Goal: Information Seeking & Learning: Check status

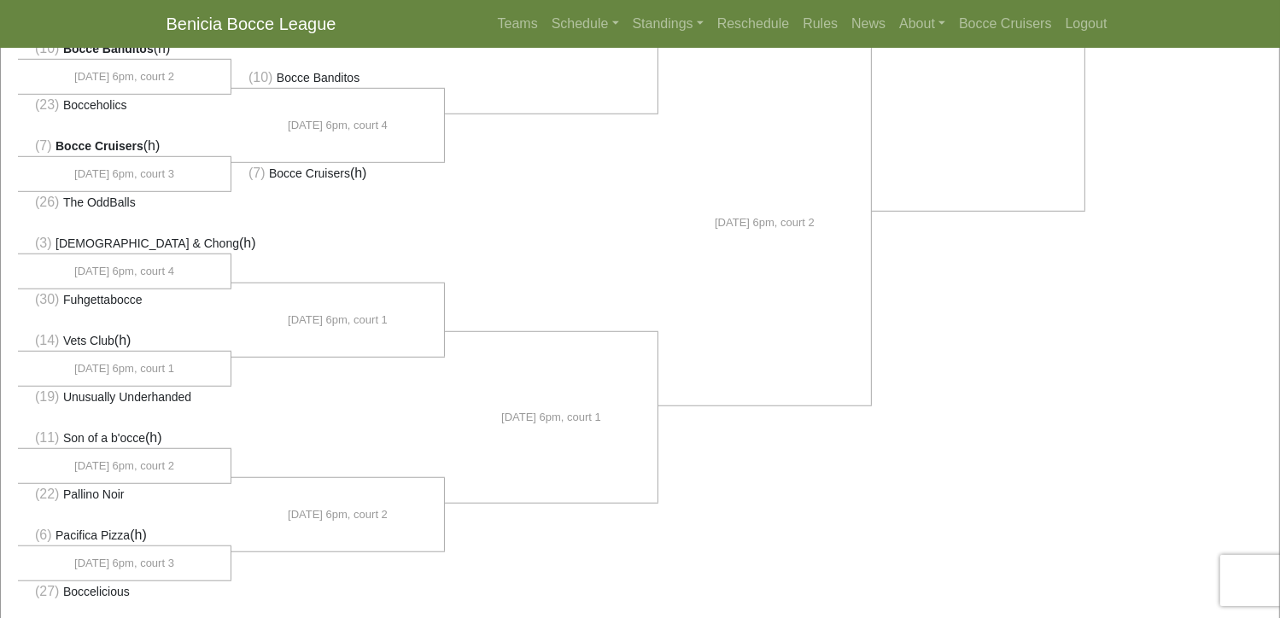
scroll to position [1138, 0]
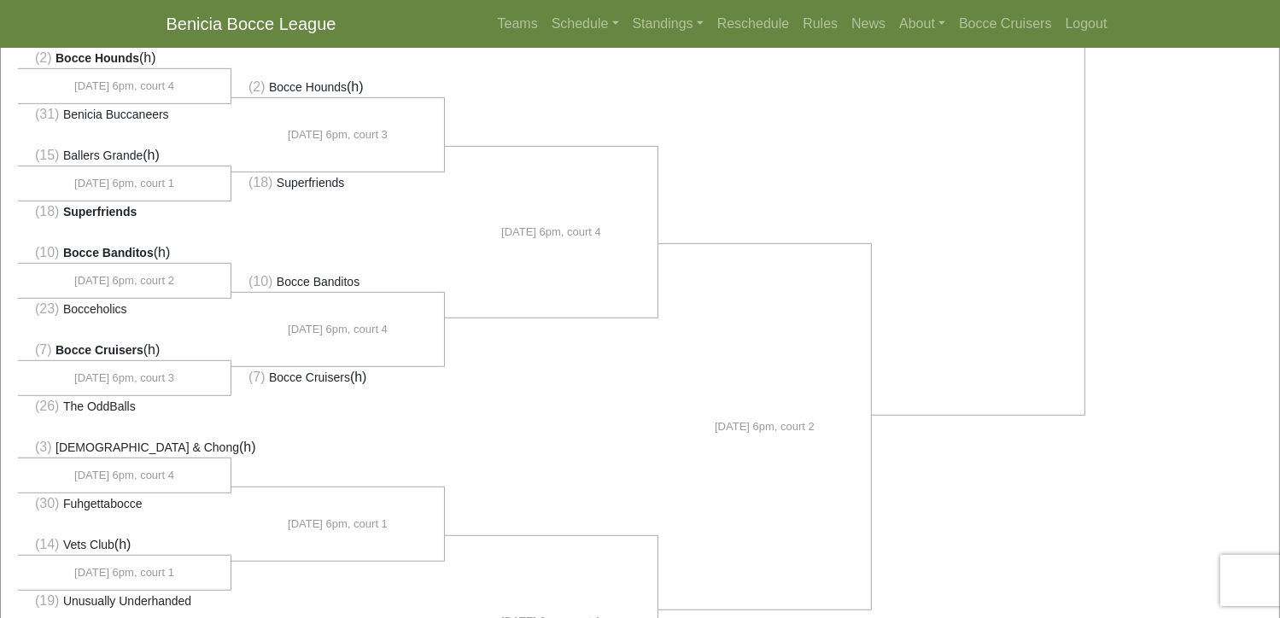
scroll to position [939, 0]
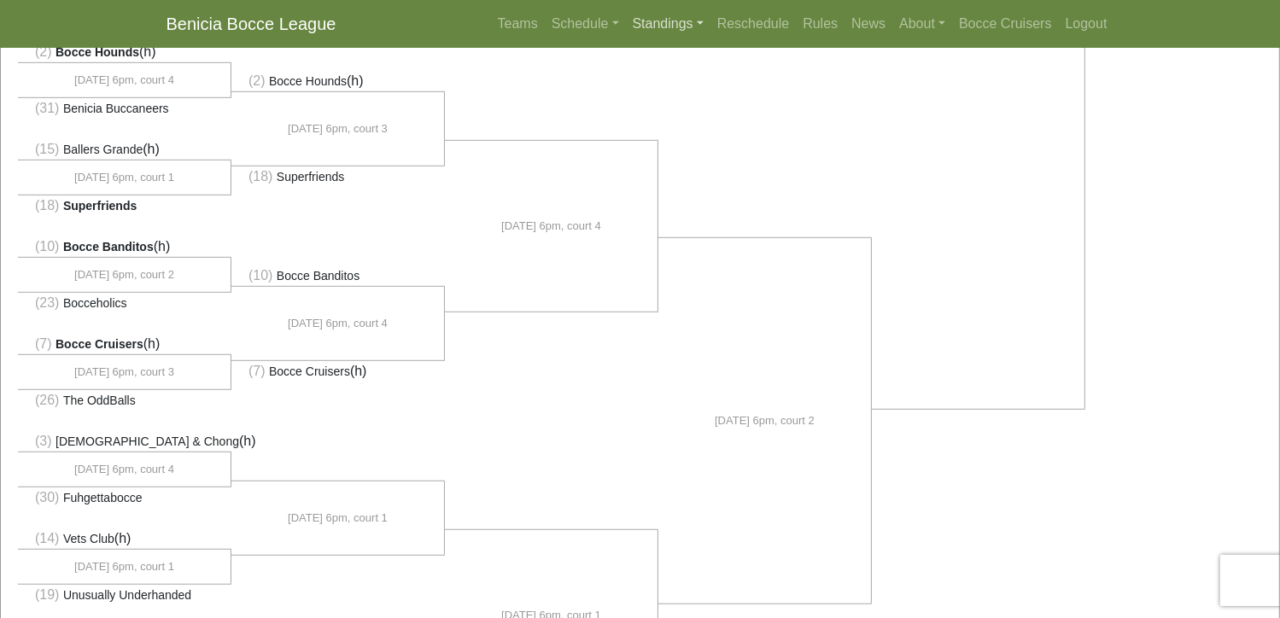
click at [666, 27] on link "Standings" at bounding box center [668, 24] width 85 height 34
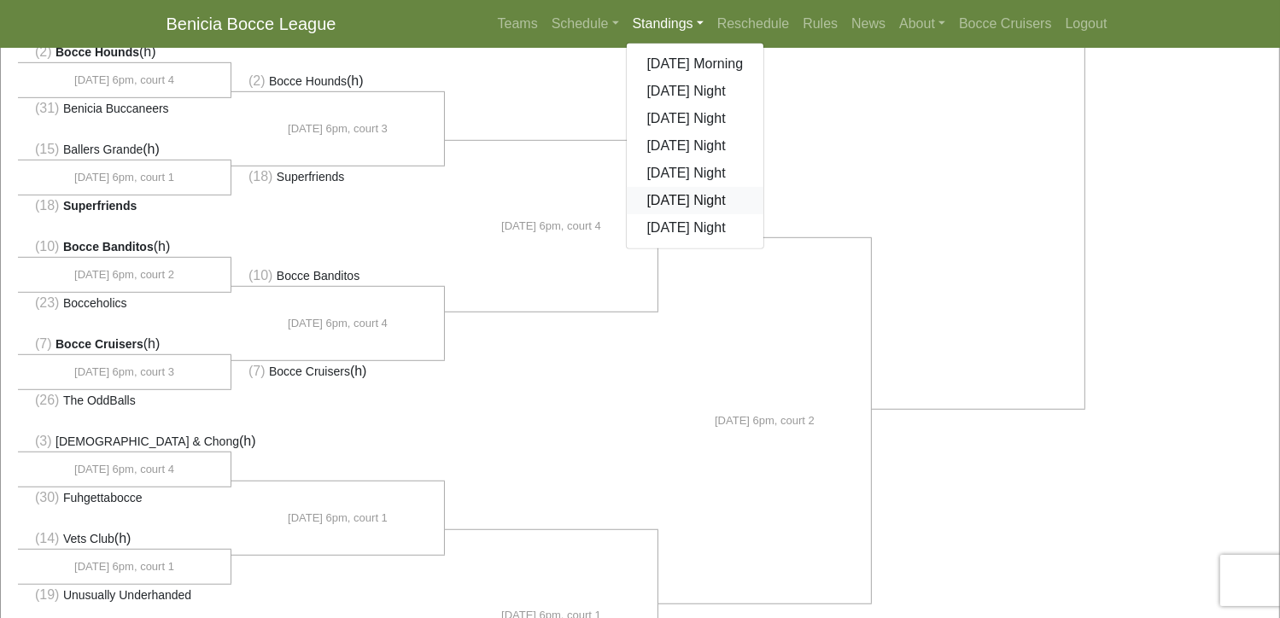
click at [681, 204] on link "[DATE] Night" at bounding box center [695, 200] width 137 height 27
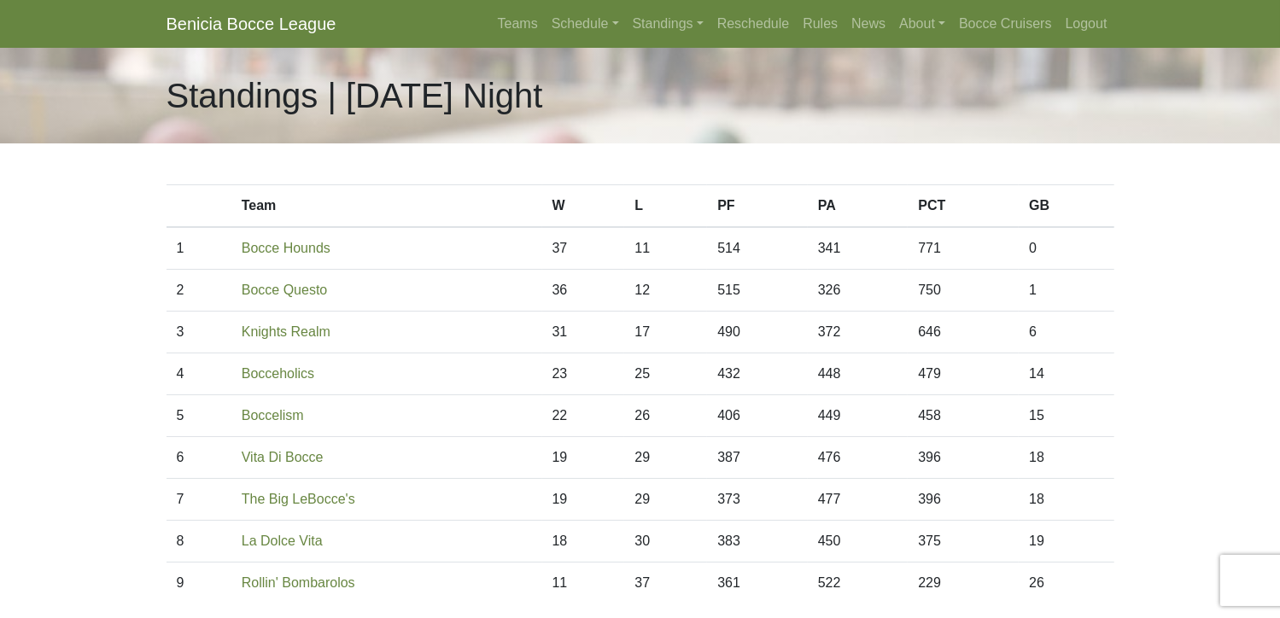
click at [44, 3] on nav "Benicia Bocce League Teams Schedule [DATE] Morning [DATE] Night [DATE] Night [D…" at bounding box center [640, 24] width 1280 height 48
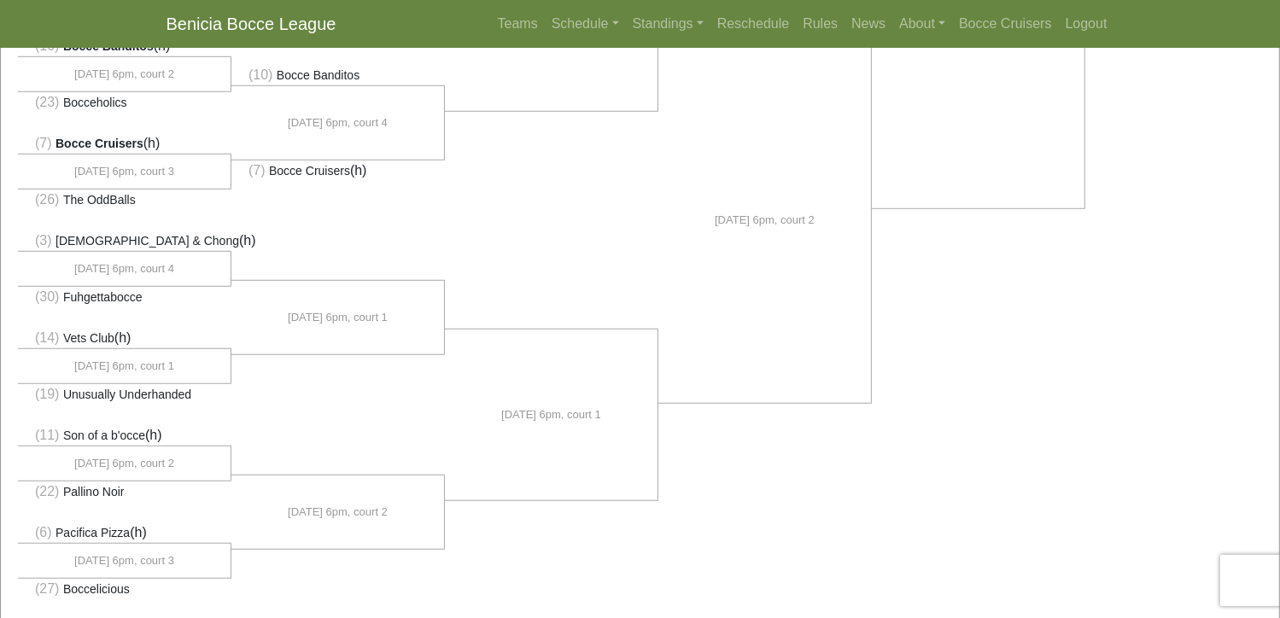
scroll to position [1138, 0]
click at [657, 23] on link "Standings" at bounding box center [668, 24] width 85 height 34
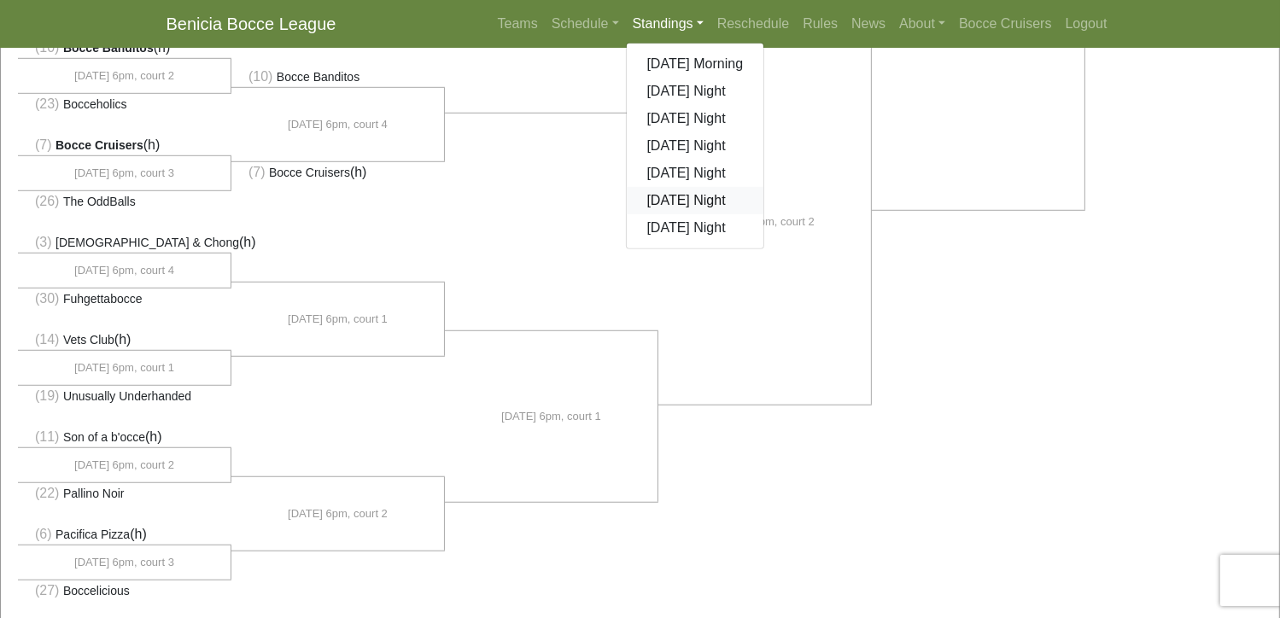
click at [687, 196] on link "[DATE] Night" at bounding box center [695, 200] width 137 height 27
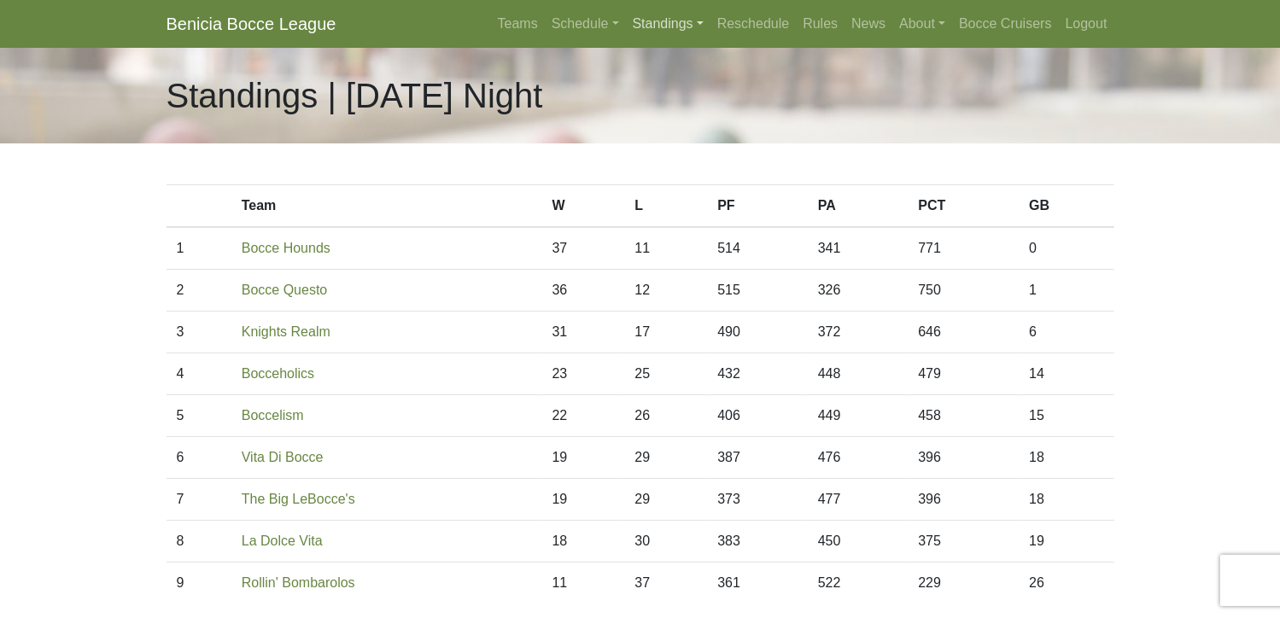
click at [665, 26] on link "Standings" at bounding box center [668, 24] width 85 height 34
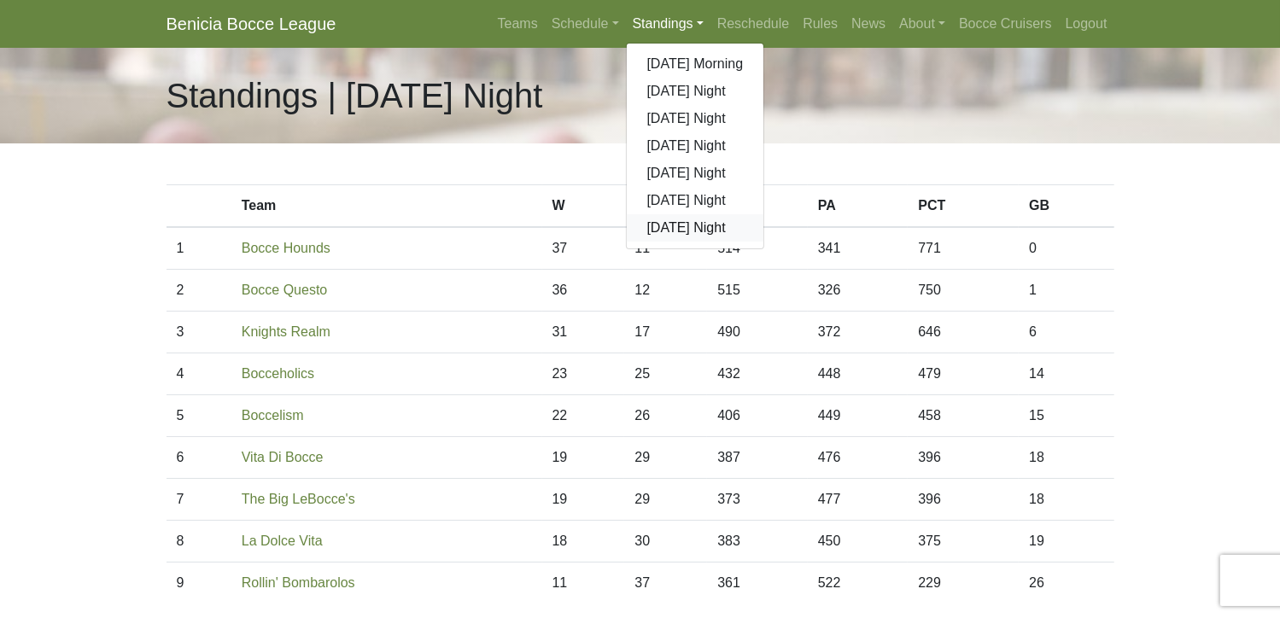
click at [671, 233] on link "[DATE] Night" at bounding box center [695, 227] width 137 height 27
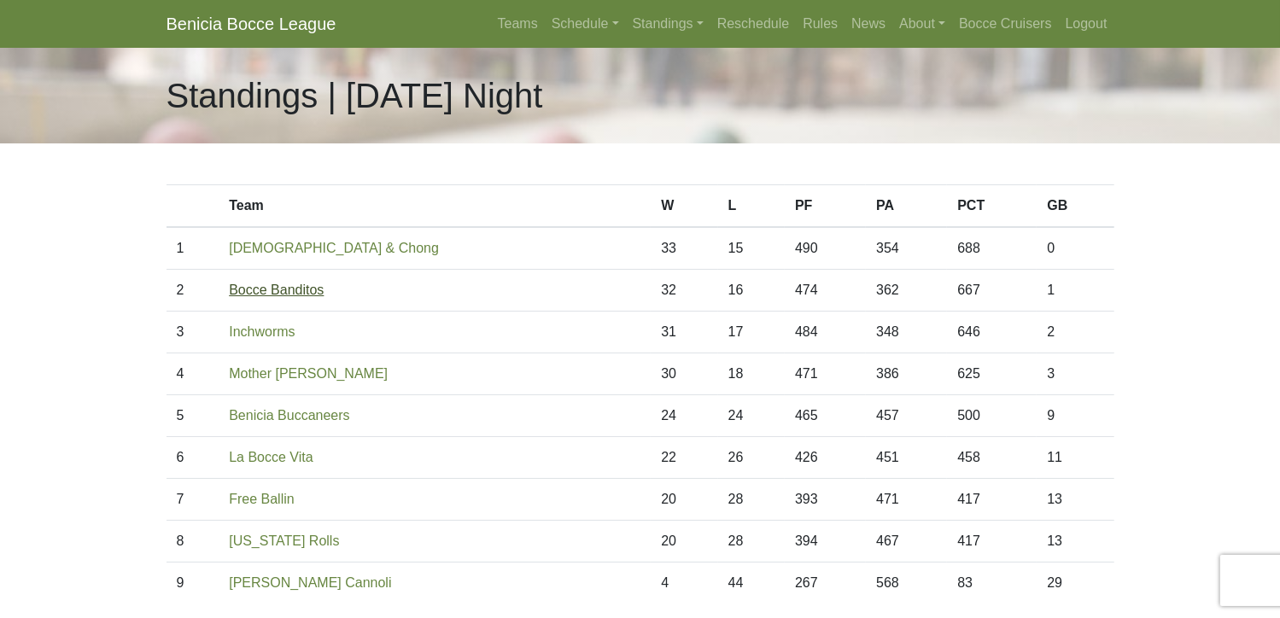
click at [307, 293] on link "Bocce Banditos" at bounding box center [276, 290] width 95 height 15
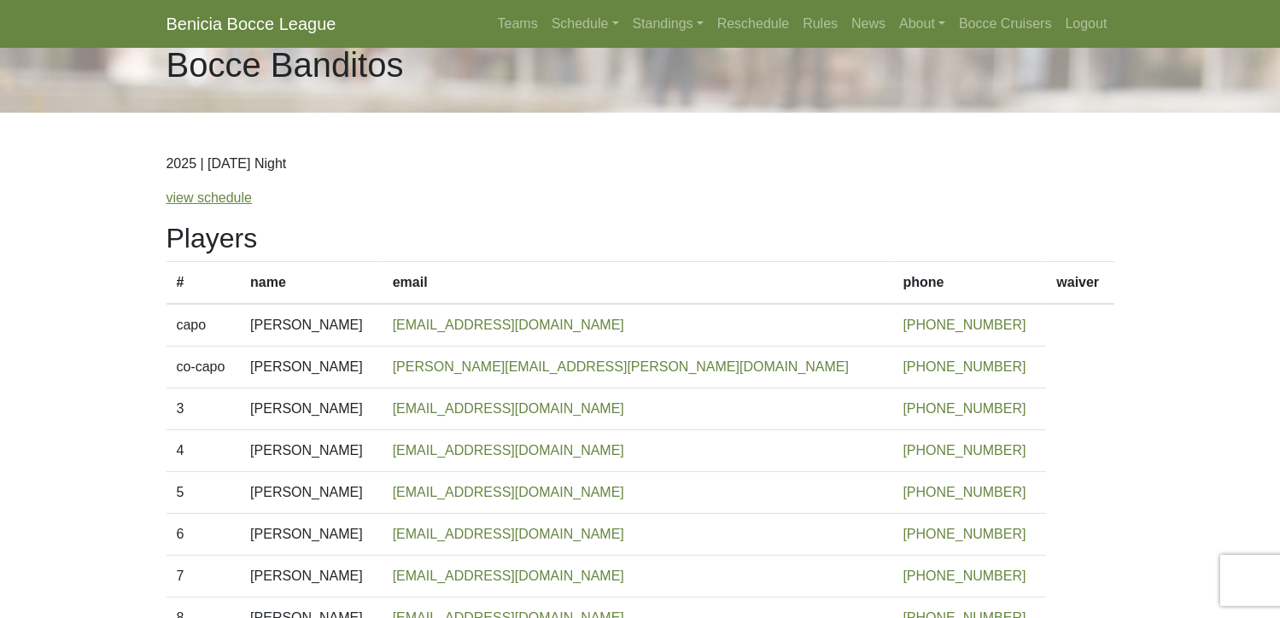
scroll to position [28, 0]
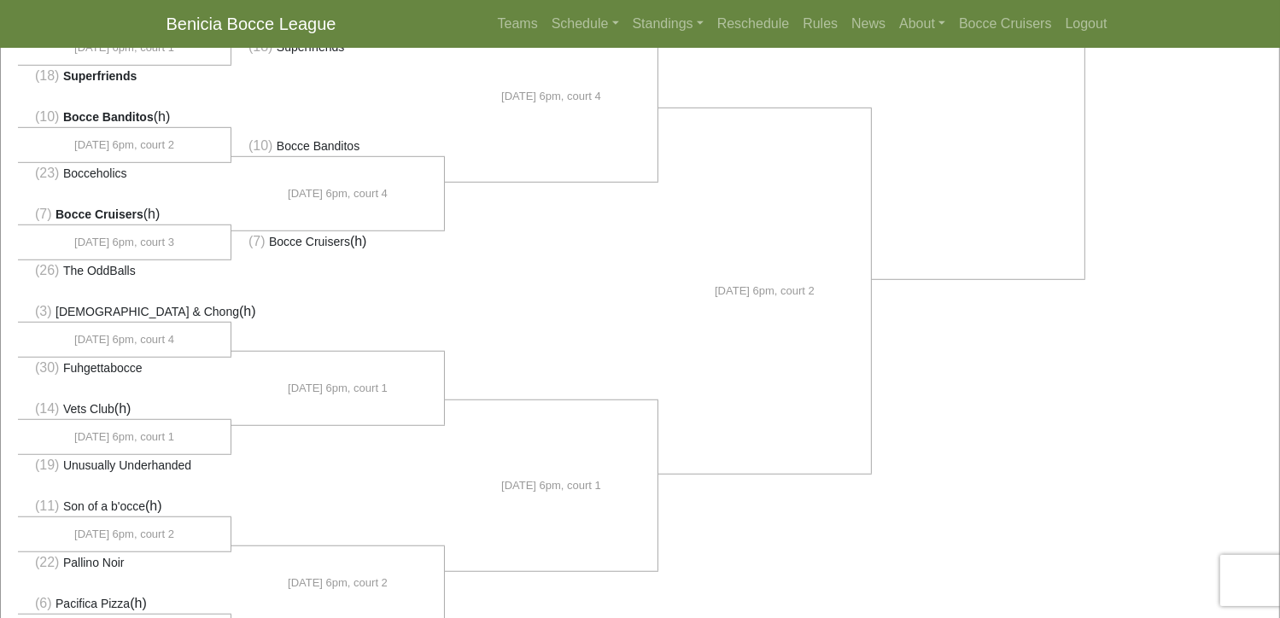
scroll to position [1081, 0]
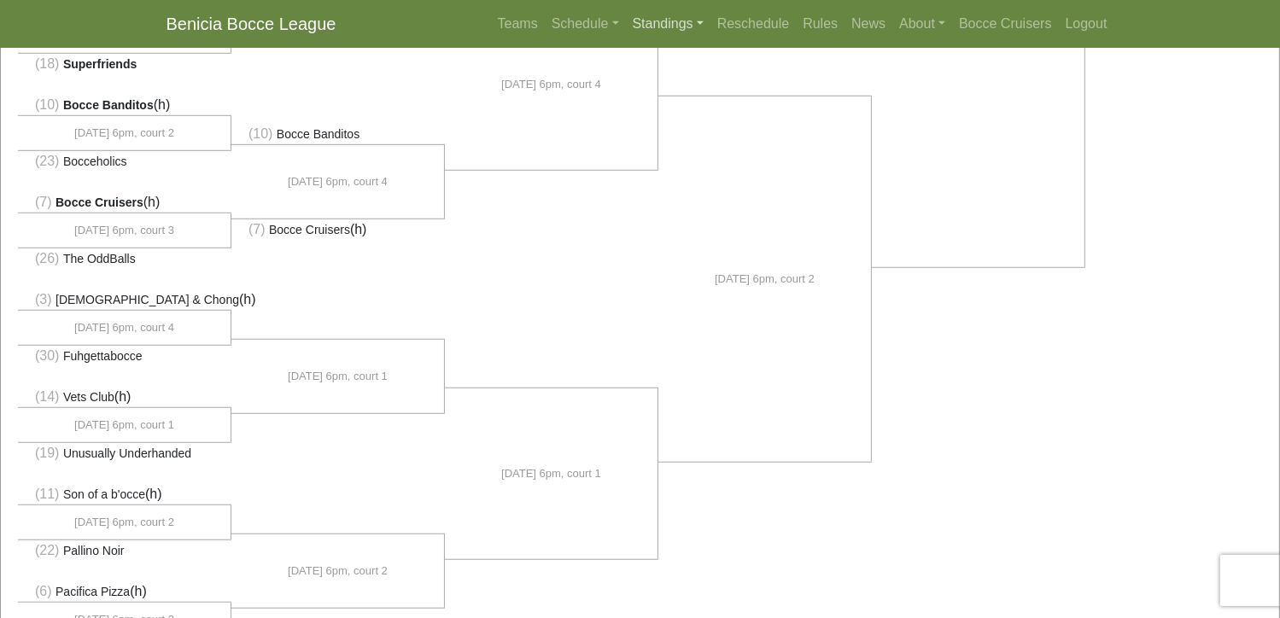
click at [662, 20] on link "Standings" at bounding box center [668, 24] width 85 height 34
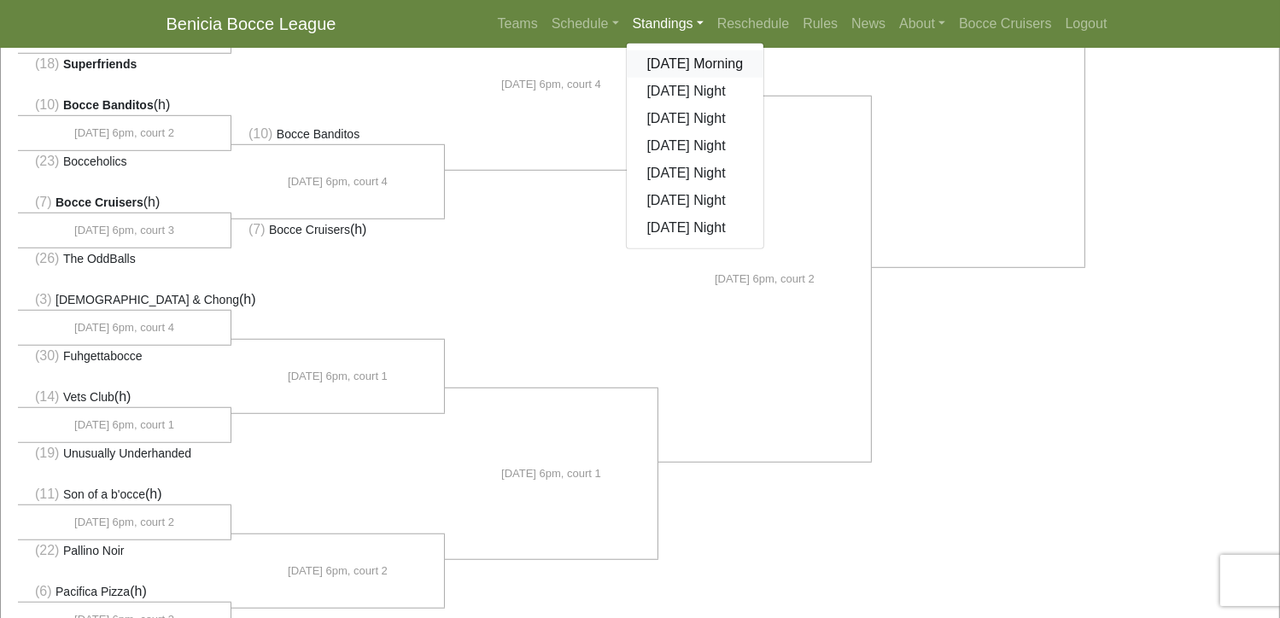
click at [663, 62] on link "[DATE] Morning" at bounding box center [695, 63] width 137 height 27
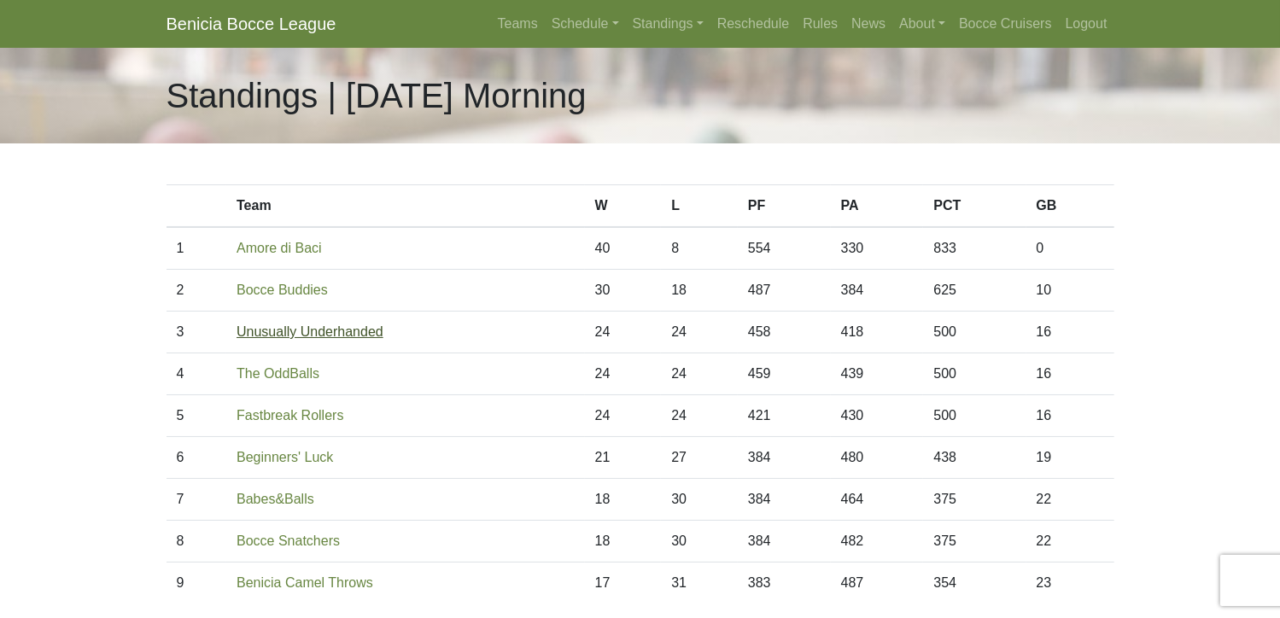
click at [349, 332] on link "Unusually Underhanded" at bounding box center [310, 332] width 147 height 15
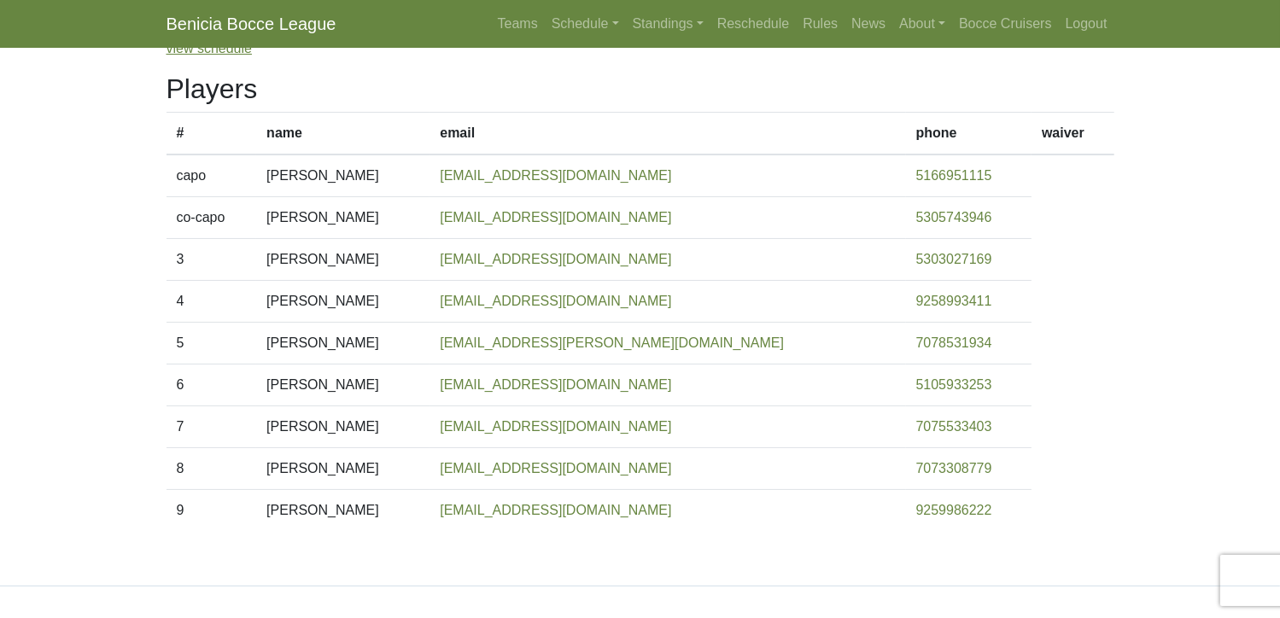
scroll to position [85, 0]
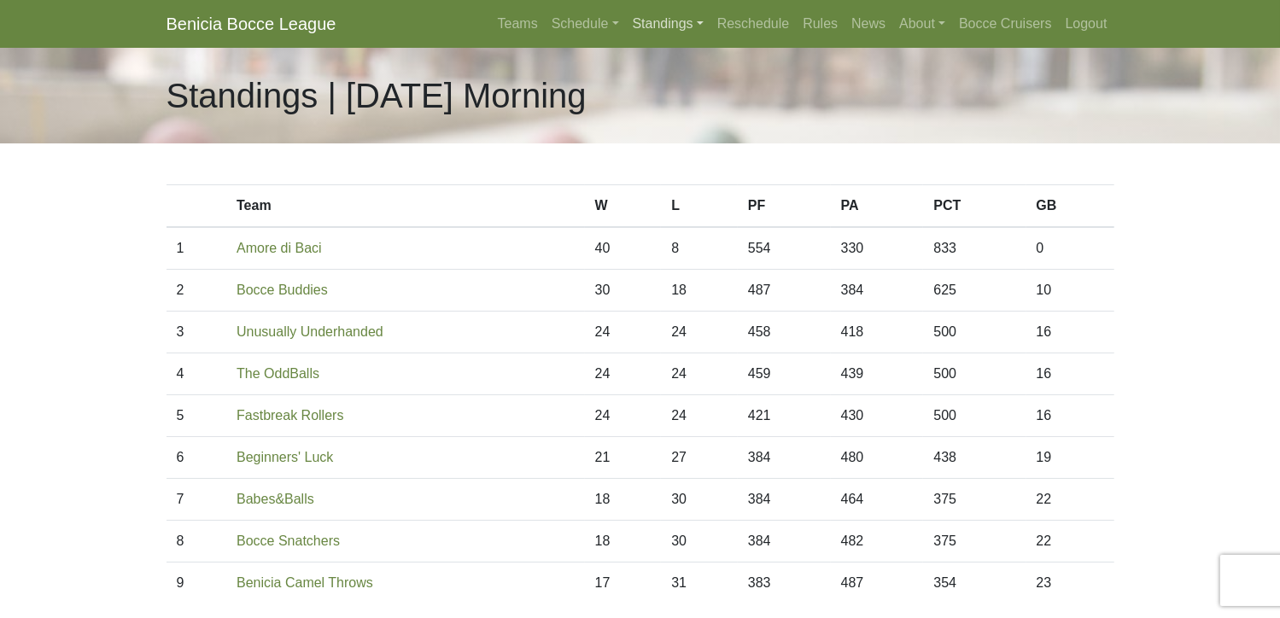
click at [667, 20] on link "Standings" at bounding box center [668, 24] width 85 height 34
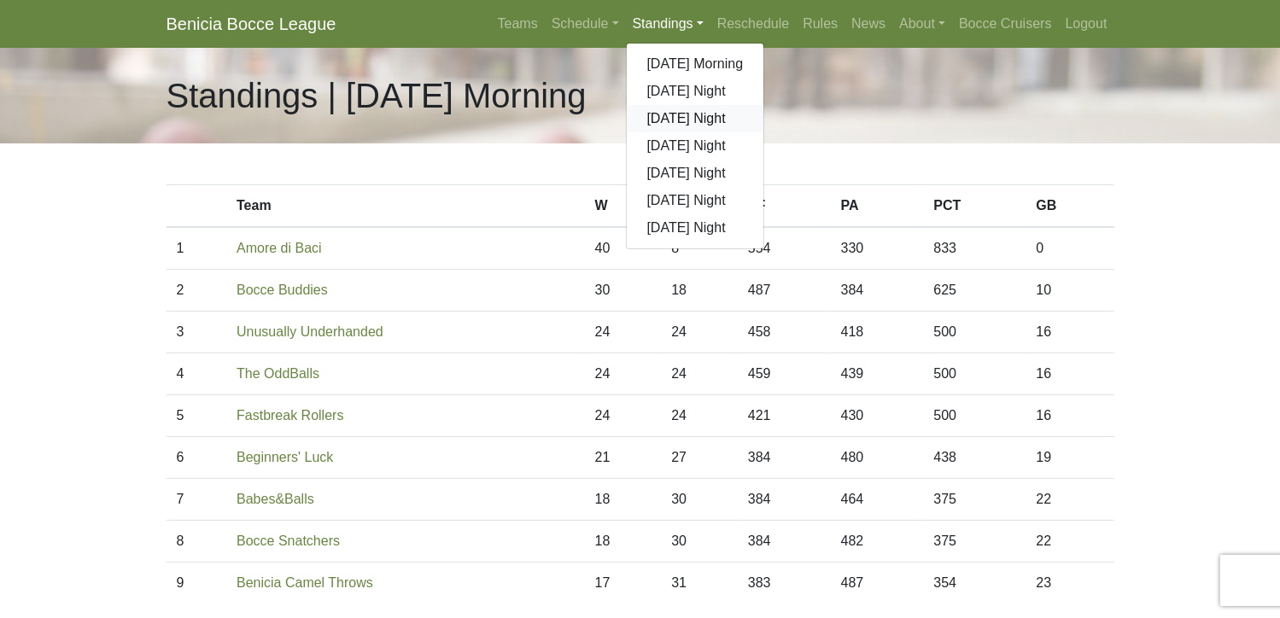
click at [693, 115] on link "[DATE] Night" at bounding box center [695, 118] width 137 height 27
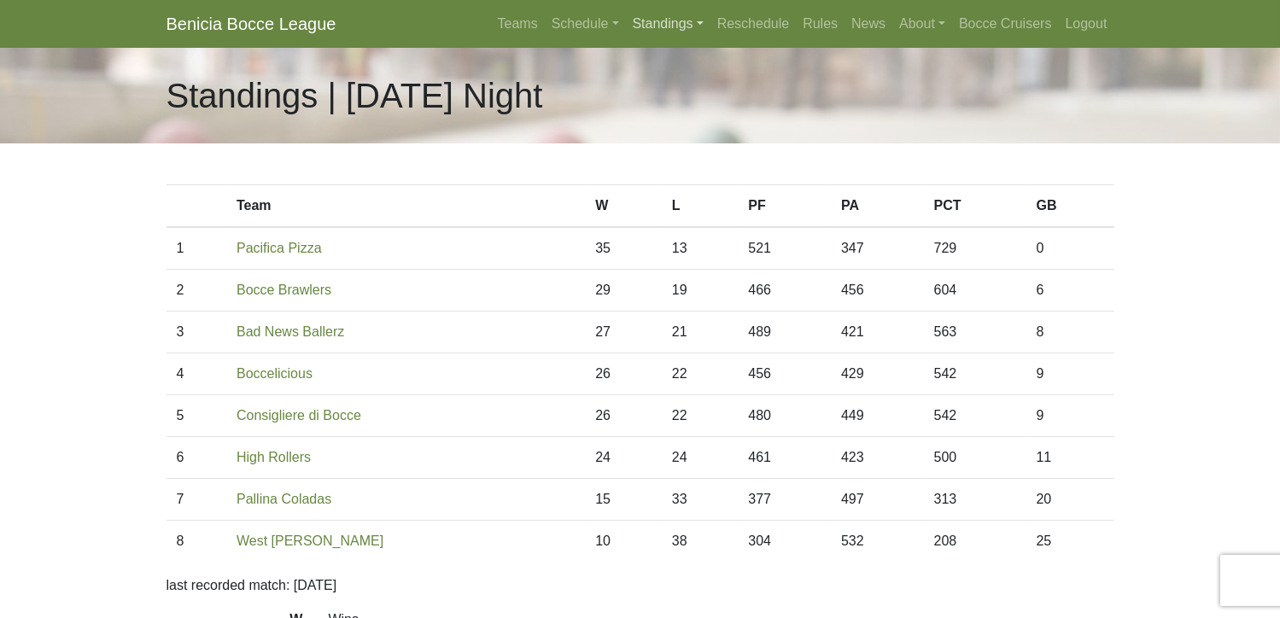
click at [661, 23] on link "Standings" at bounding box center [668, 24] width 85 height 34
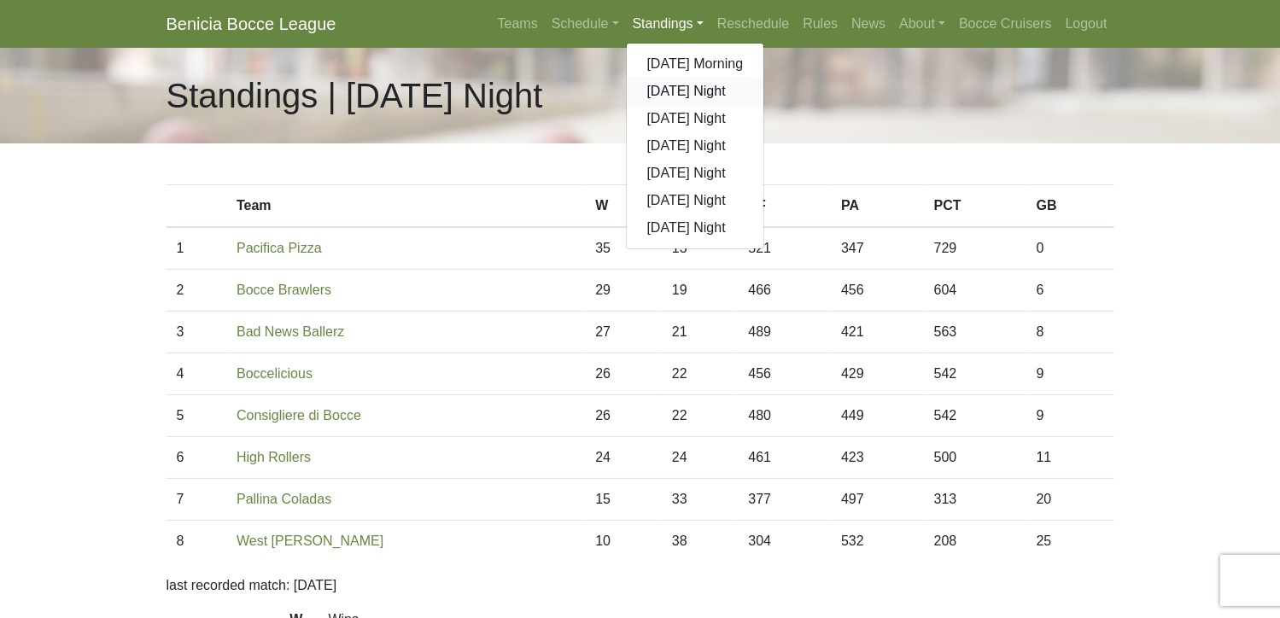
click at [672, 91] on link "[DATE] Night" at bounding box center [695, 91] width 137 height 27
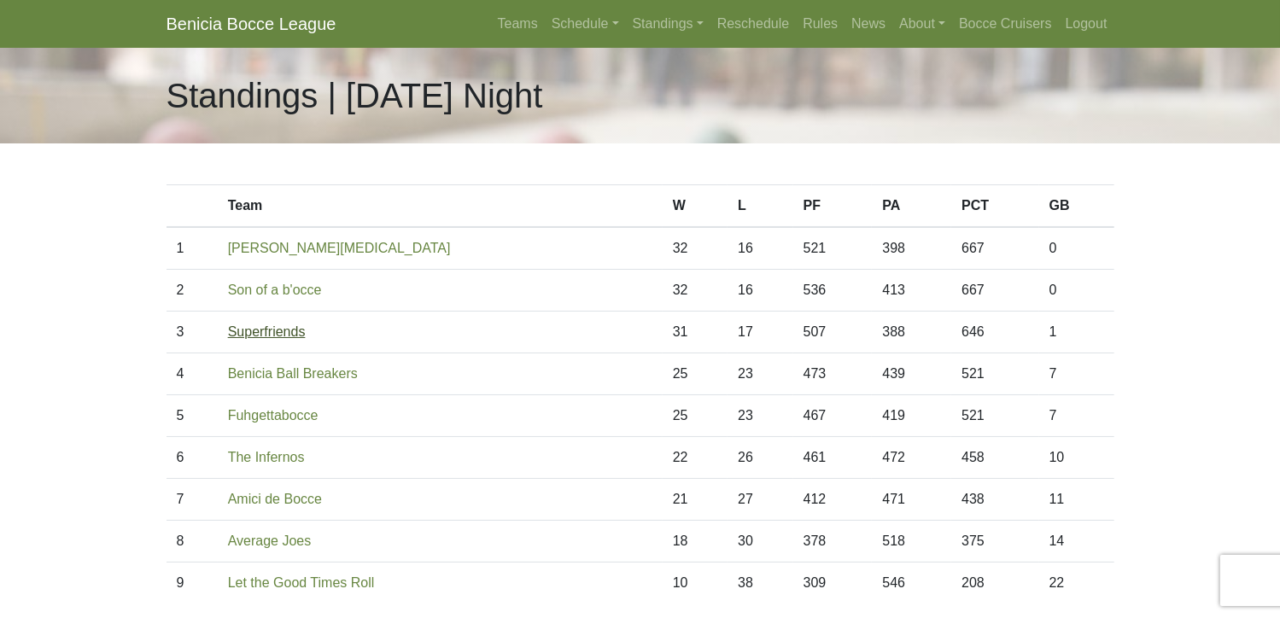
click at [284, 330] on link "Superfriends" at bounding box center [267, 332] width 78 height 15
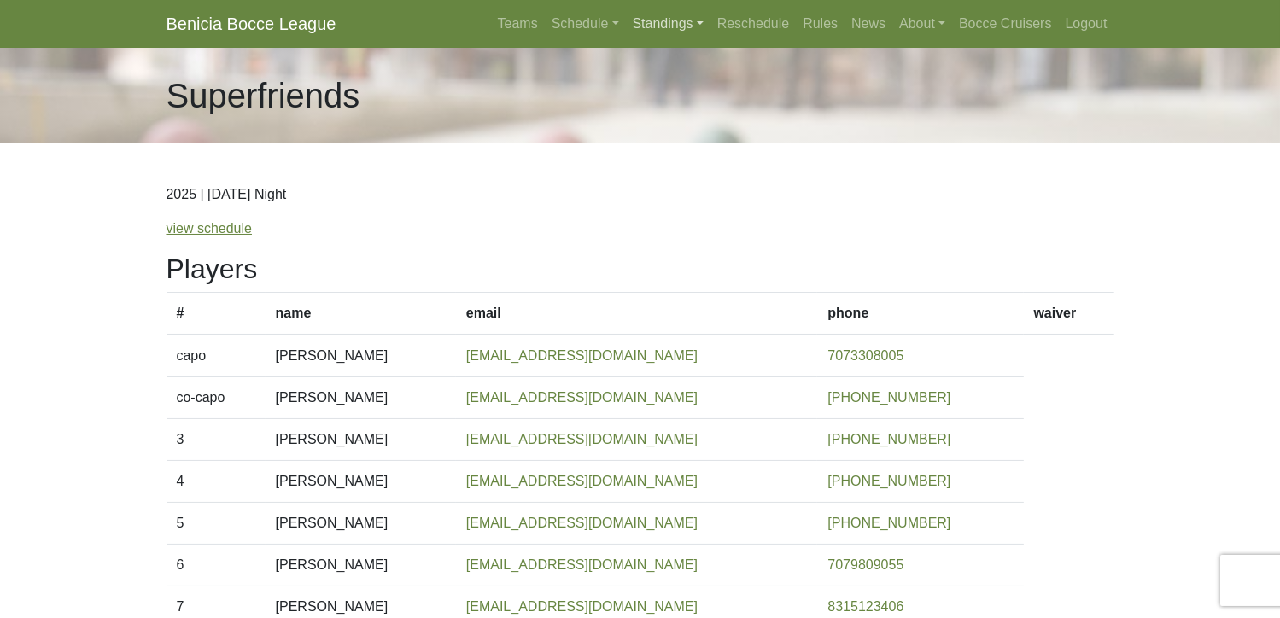
click at [656, 26] on link "Standings" at bounding box center [668, 24] width 85 height 34
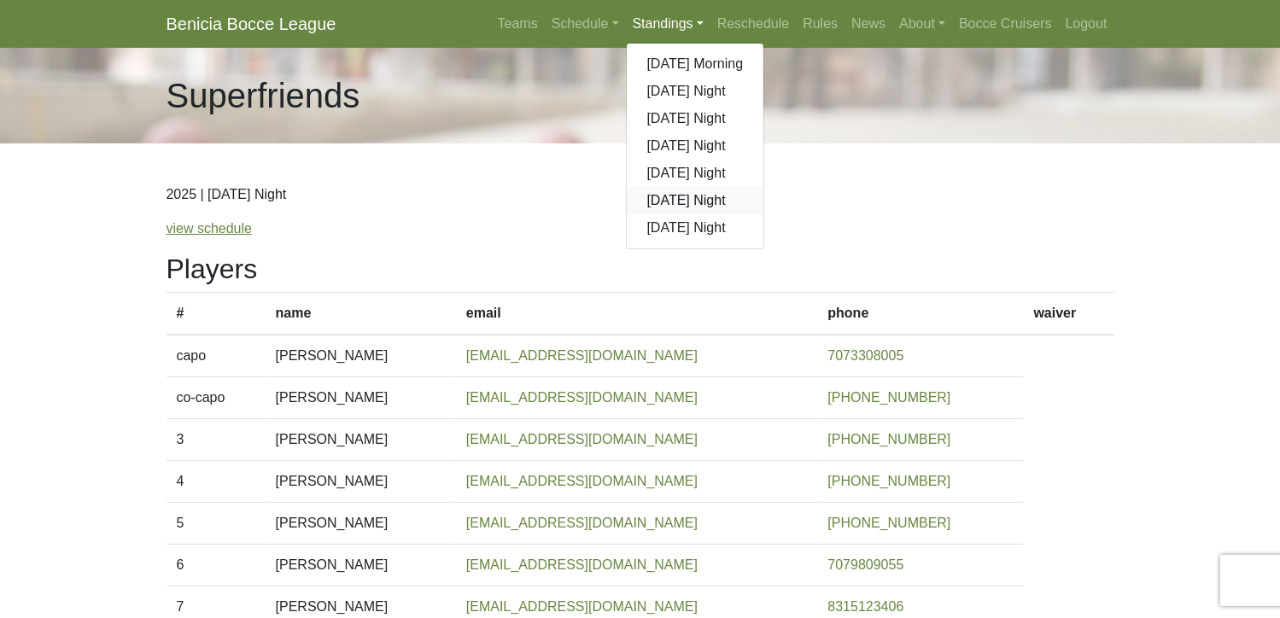
click at [680, 197] on link "[DATE] Night" at bounding box center [695, 200] width 137 height 27
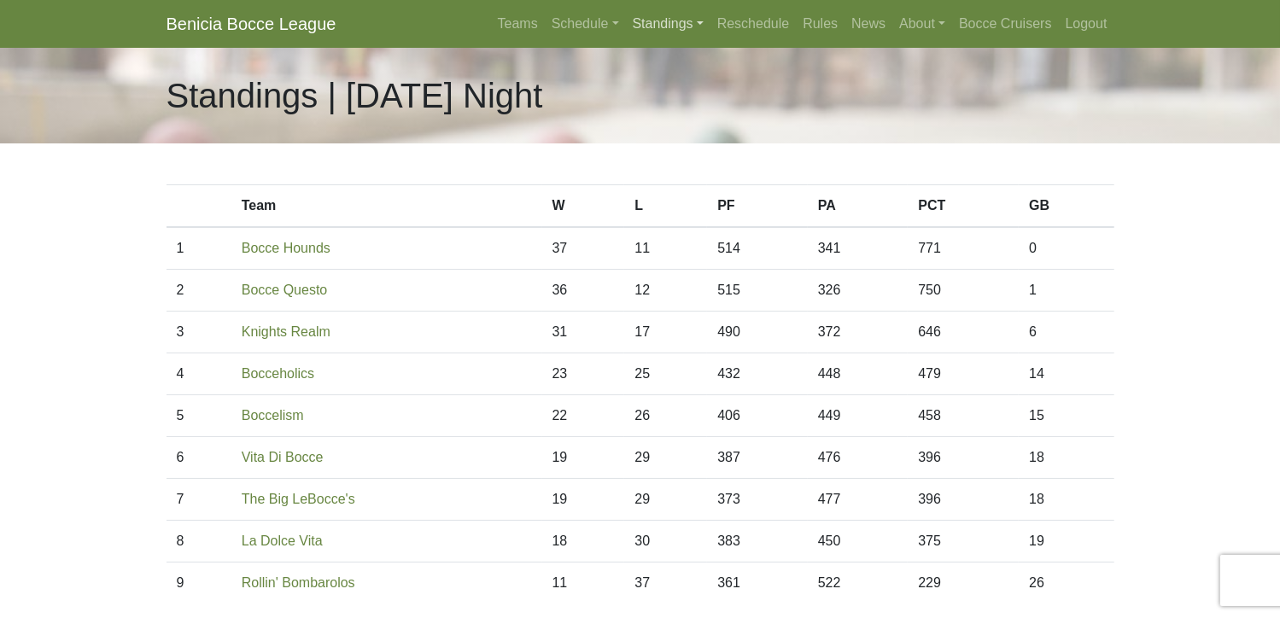
click at [662, 24] on link "Standings" at bounding box center [668, 24] width 85 height 34
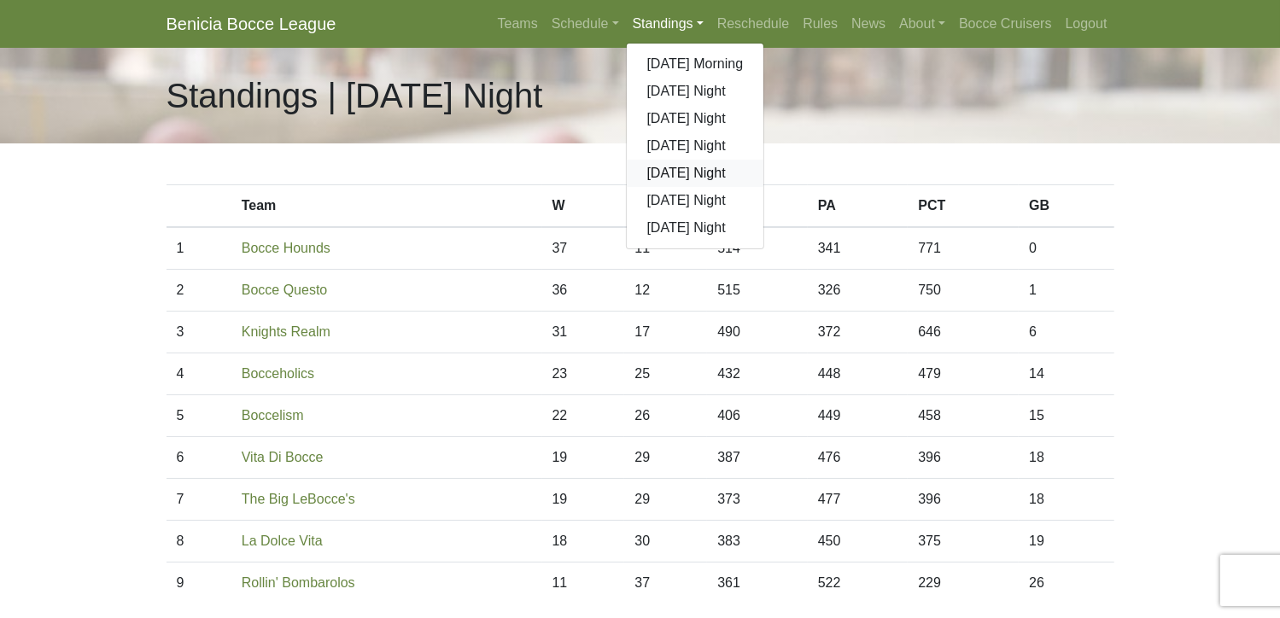
click at [687, 170] on link "[DATE] Night" at bounding box center [695, 173] width 137 height 27
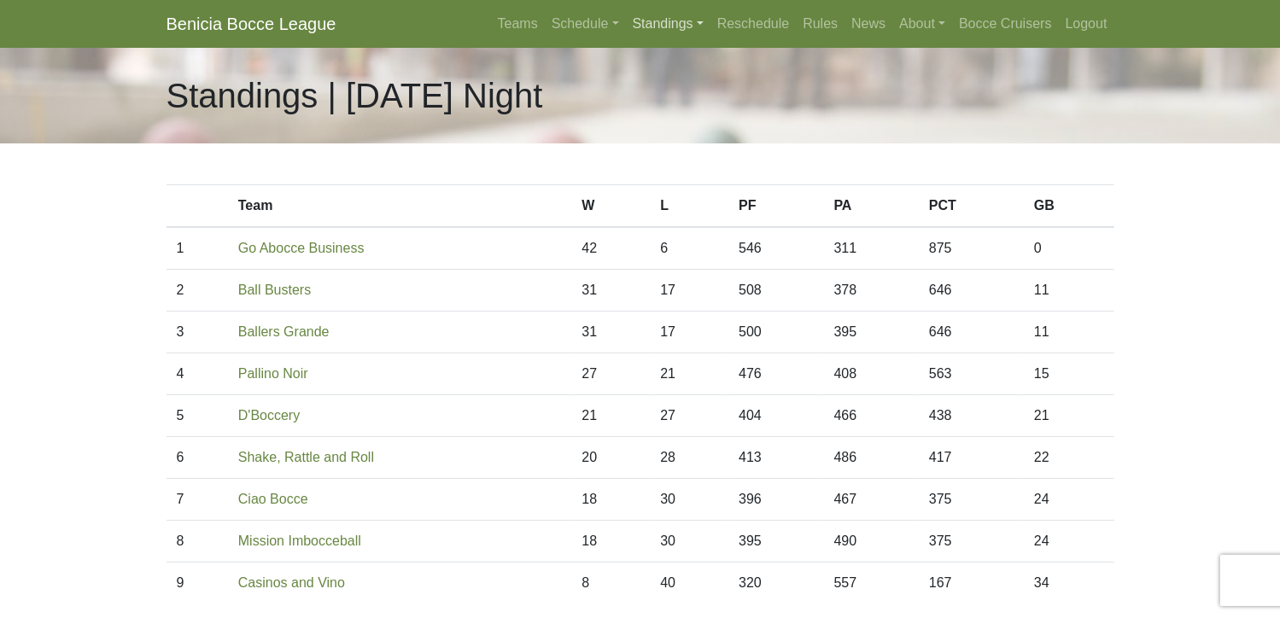
drag, startPoint x: 667, startPoint y: 0, endPoint x: 659, endPoint y: 21, distance: 22.7
click at [659, 21] on nav "Benicia Bocce League Teams Schedule [DATE] Morning [DATE] Night [DATE] Night [D…" at bounding box center [640, 24] width 1280 height 48
click at [659, 21] on link "Standings" at bounding box center [668, 24] width 85 height 34
drag, startPoint x: 659, startPoint y: 21, endPoint x: 642, endPoint y: 13, distance: 19.1
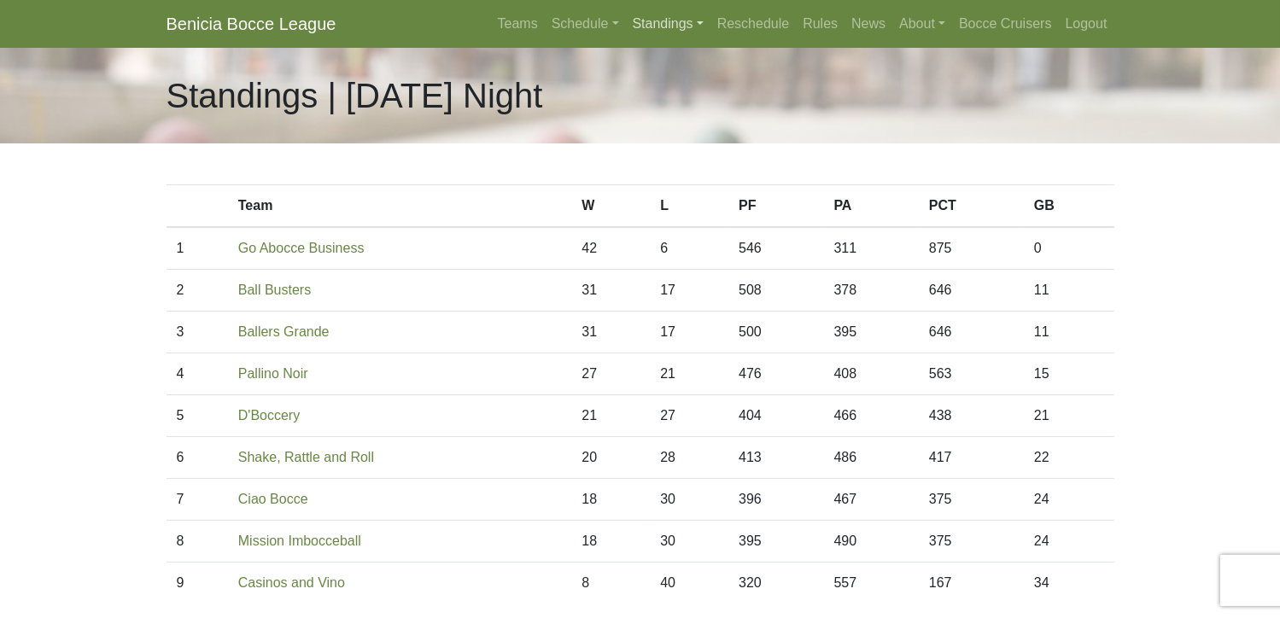
click at [642, 13] on link "Standings" at bounding box center [668, 24] width 85 height 34
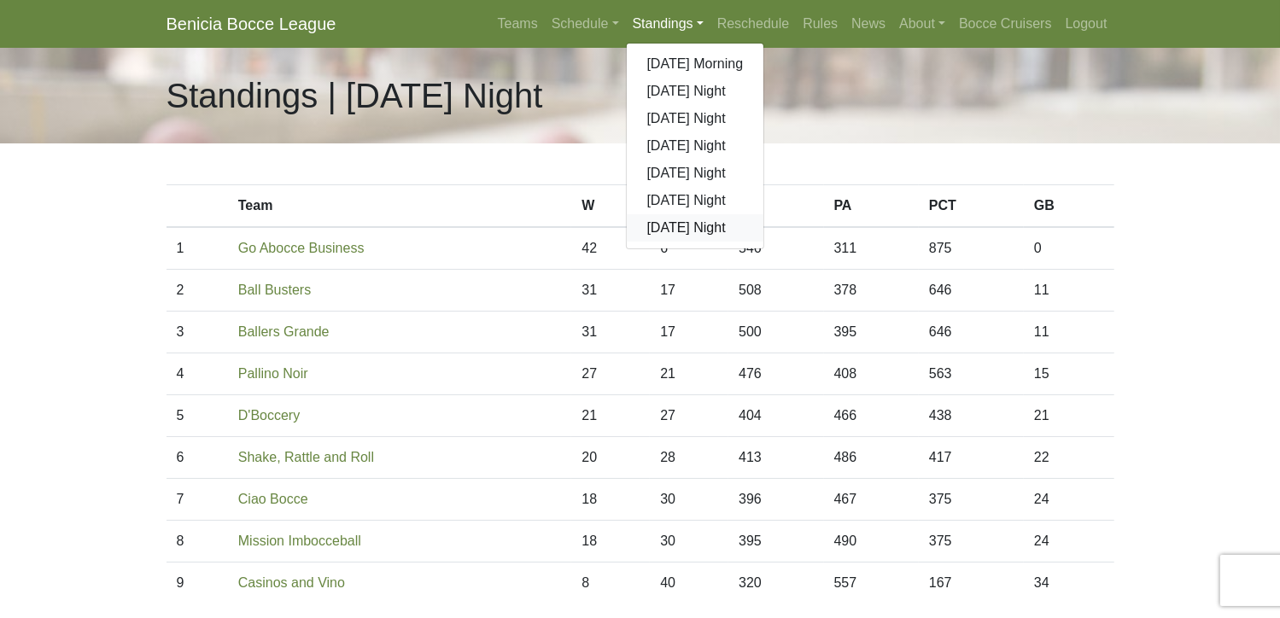
click at [666, 226] on link "[DATE] Night" at bounding box center [695, 227] width 137 height 27
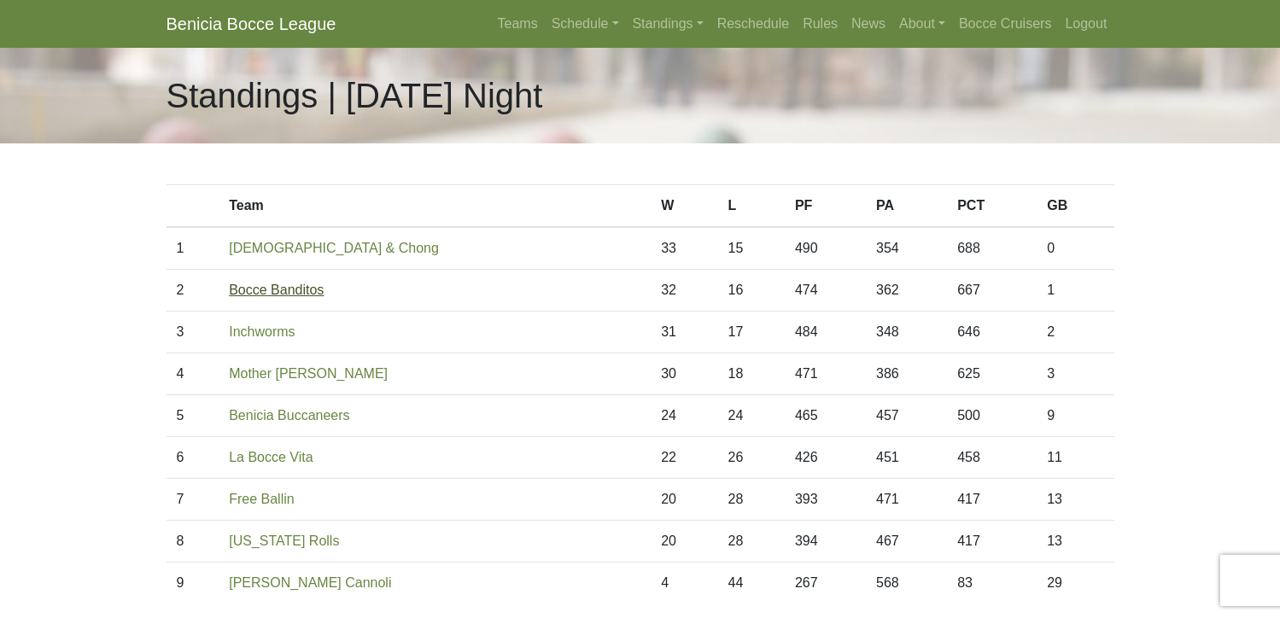
click at [280, 296] on link "Bocce Banditos" at bounding box center [276, 290] width 95 height 15
